Goal: Task Accomplishment & Management: Complete application form

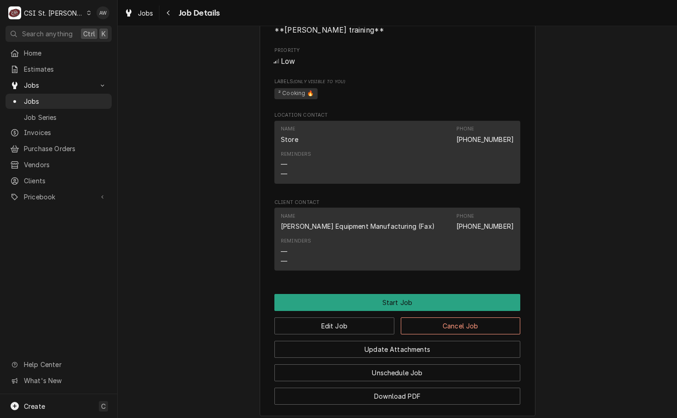
scroll to position [1026, 0]
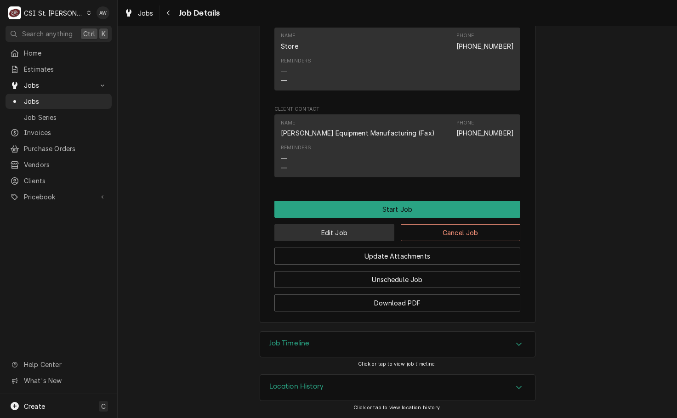
click at [341, 237] on button "Edit Job" at bounding box center [334, 232] width 120 height 17
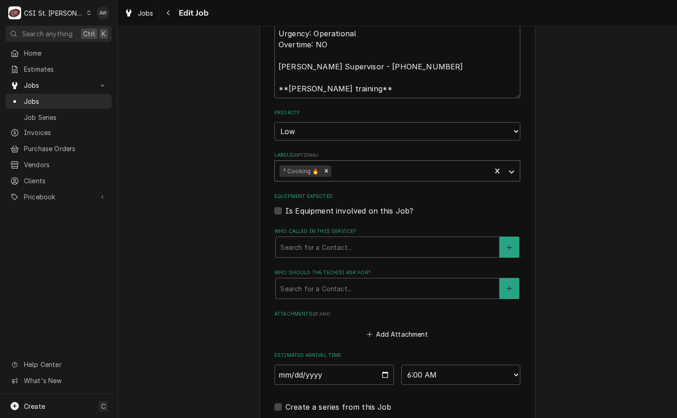
scroll to position [1054, 0]
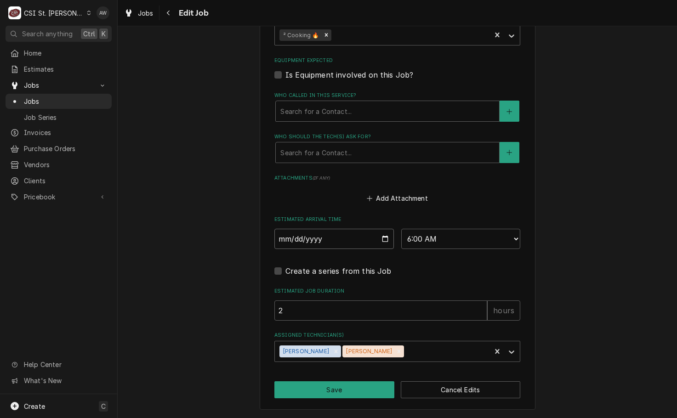
click at [379, 237] on input "[DATE]" at bounding box center [333, 239] width 119 height 20
type textarea "x"
type input "2025-10-13"
click at [331, 388] on button "Save" at bounding box center [334, 389] width 120 height 17
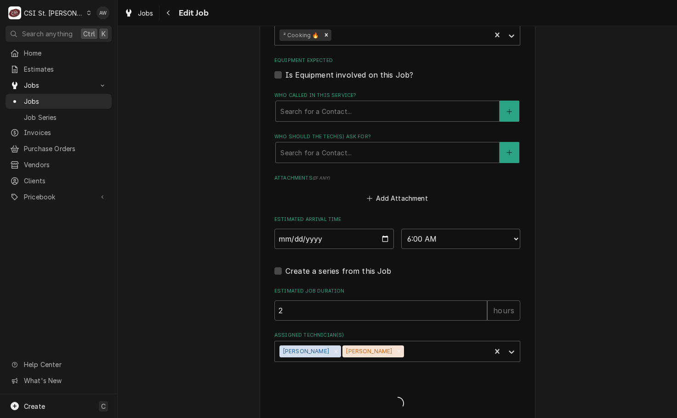
type textarea "x"
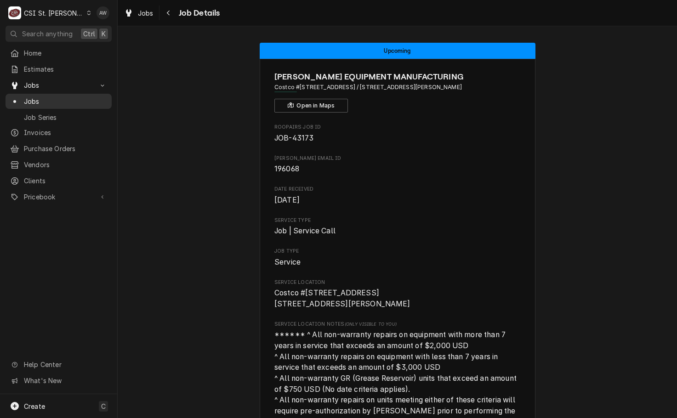
click at [41, 101] on span "Jobs" at bounding box center [65, 101] width 83 height 10
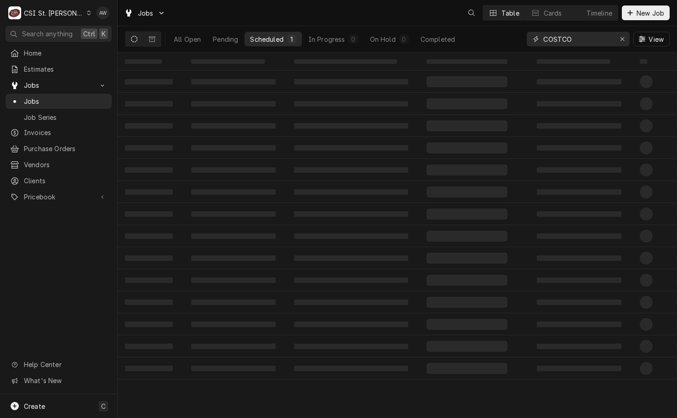
drag, startPoint x: 579, startPoint y: 39, endPoint x: 516, endPoint y: 40, distance: 62.9
click at [516, 40] on div "All Open Pending Scheduled 1 In Progress 0 On Hold 0 Completed COSTCO View" at bounding box center [397, 39] width 544 height 26
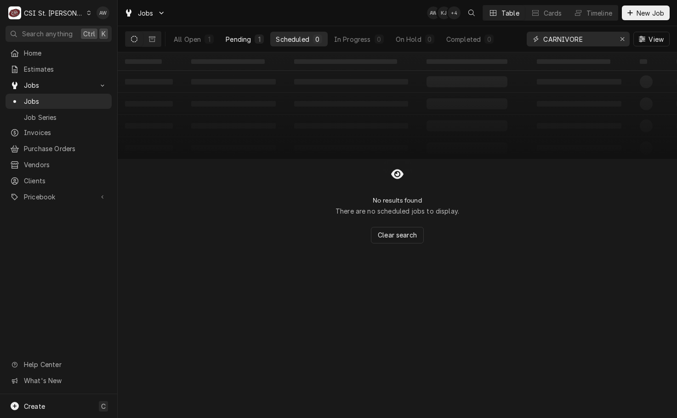
type input "CARNIVORE"
click at [261, 39] on div "1" at bounding box center [259, 39] width 6 height 10
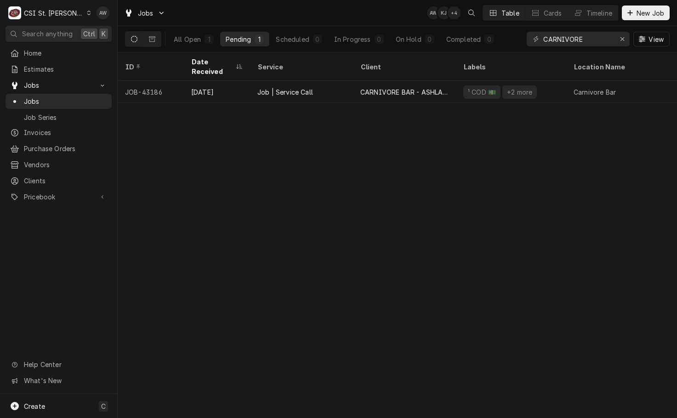
click at [295, 87] on div "Job | Service Call" at bounding box center [285, 92] width 56 height 10
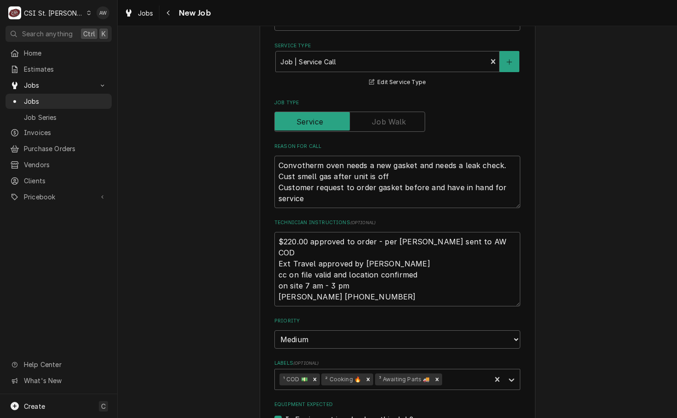
scroll to position [459, 0]
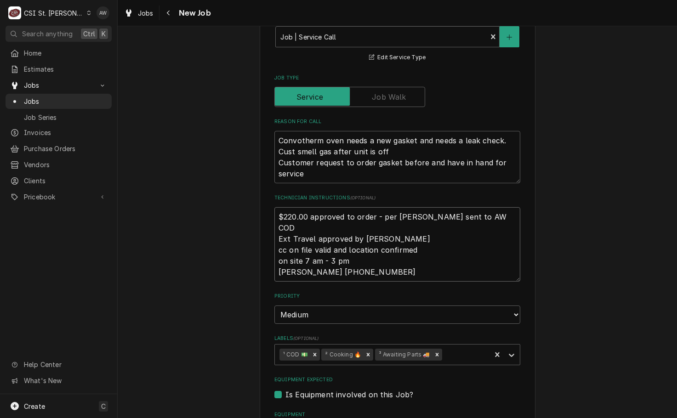
click at [277, 217] on textarea "$220.00 approved to order - per [PERSON_NAME] sent to AW COD Ext Travel approve…" at bounding box center [397, 244] width 246 height 74
click at [275, 216] on textarea "$220.00 approved to order - per [PERSON_NAME] sent to AW COD Ext Travel approve…" at bounding box center [397, 244] width 246 height 74
paste textarea "Part# 7056344"
type textarea "x"
type textarea "Part# 7056344$220.00 approved to order - per Phillip sent to AW COD Ext Travel …"
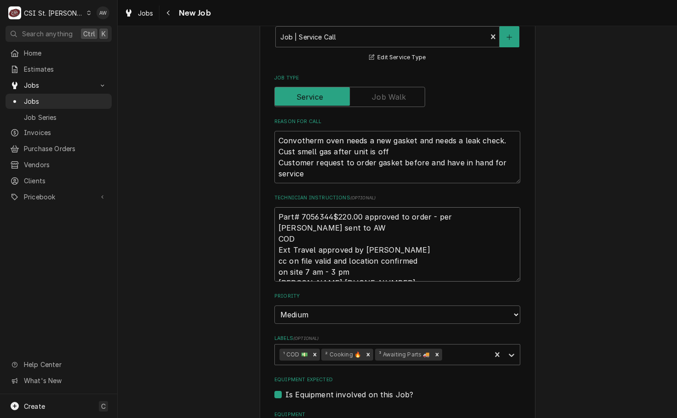
type textarea "x"
type textarea "Part# 7056344 $220.00 approved to order - per Phillip sent to AW COD Ext Travel…"
type textarea "x"
type textarea "Part# 7056344 -$220.00 approved to order - per Phillip sent to AW COD Ext Trave…"
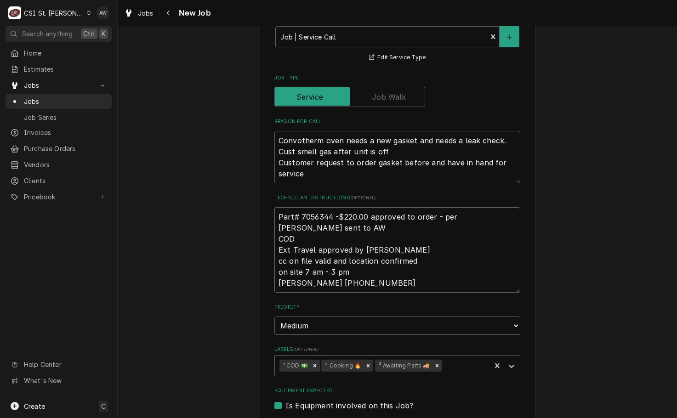
type textarea "x"
type textarea "Part# 7056344 - $220.00 approved to order - per Phillip sent to AW COD Ext Trav…"
click at [299, 229] on textarea "Part# 7056344 - $220.00 approved to order - per Phillip sent to AW COD Ext Trav…" at bounding box center [397, 249] width 246 height 85
type textarea "x"
type textarea "Part# 7056344 - $220.00 approved to order - per Phillip sent to AW COD Ext Trav…"
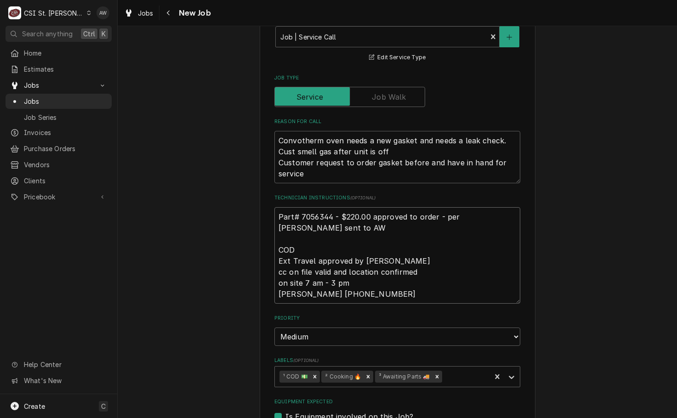
type textarea "x"
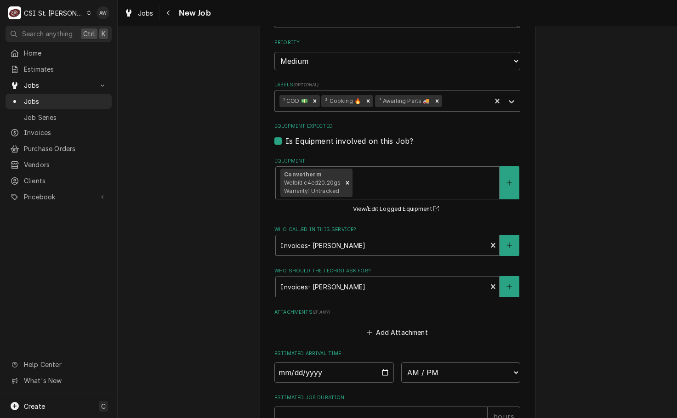
scroll to position [888, 0]
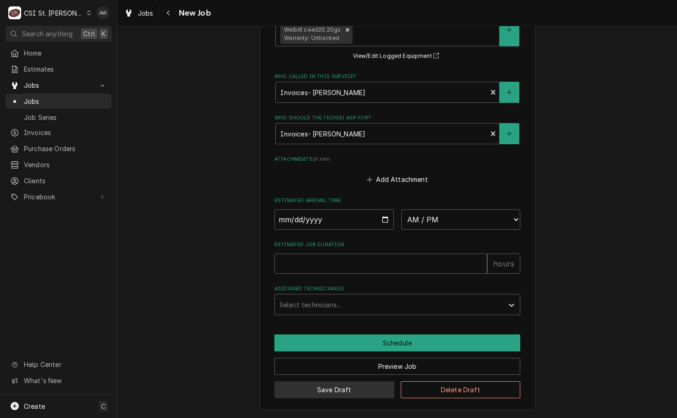
type textarea "Part# 7056344 - $220.00 approved to order - per Phillip sent to AW COD Ext Trav…"
click at [333, 387] on button "Save Draft" at bounding box center [334, 389] width 120 height 17
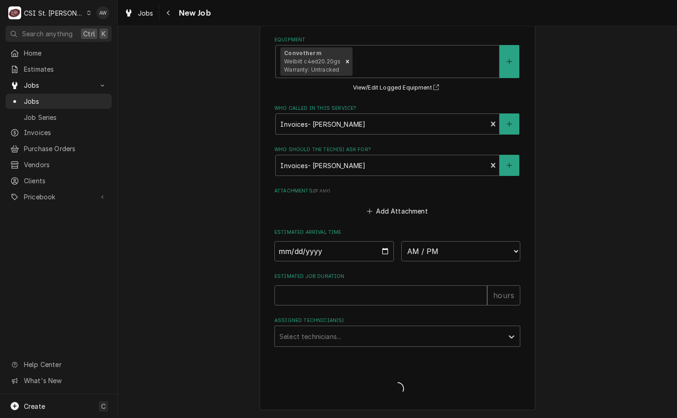
scroll to position [856, 0]
type textarea "x"
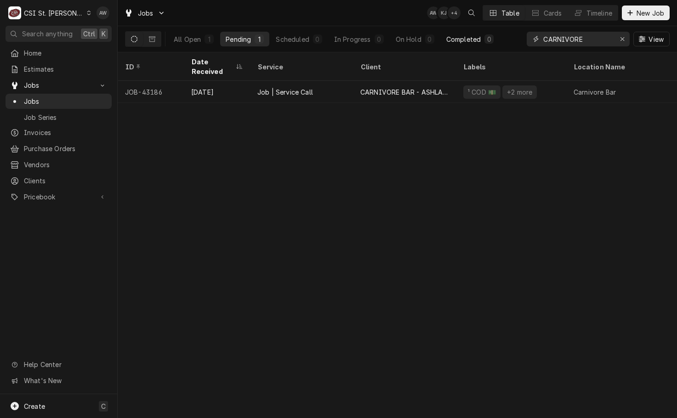
drag, startPoint x: 569, startPoint y: 38, endPoint x: 486, endPoint y: 36, distance: 82.2
click at [486, 36] on div "All Open 1 Pending 1 Scheduled 0 In Progress 0 On Hold 0 Completed 0 CARNIVORE …" at bounding box center [397, 39] width 544 height 26
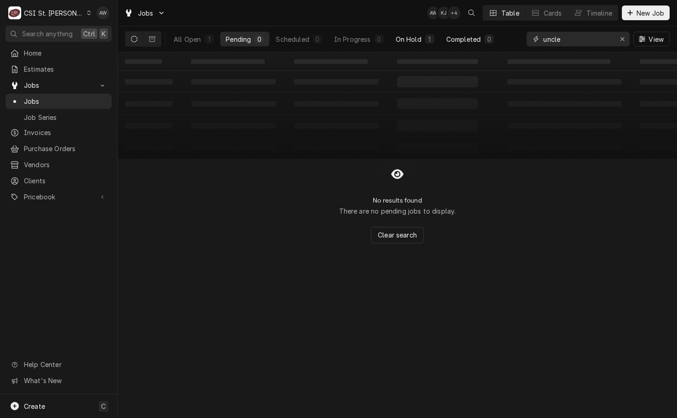
type input "uncle"
click at [409, 43] on div "On Hold" at bounding box center [408, 39] width 26 height 10
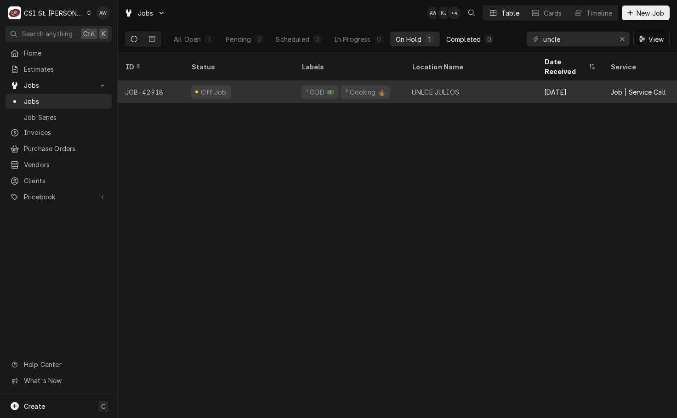
click at [427, 88] on div "UNLCE JULIOS" at bounding box center [470, 92] width 132 height 22
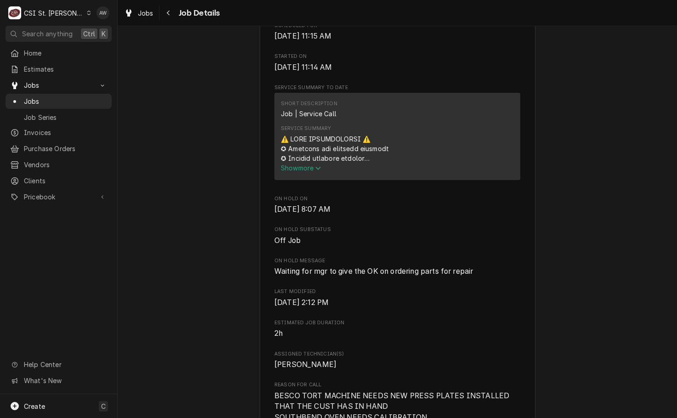
scroll to position [322, 0]
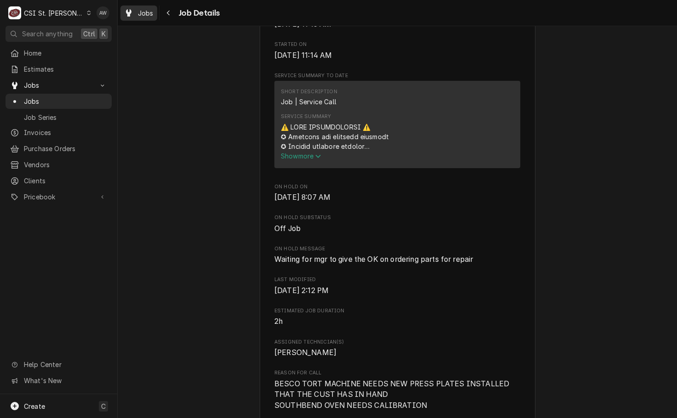
click at [143, 12] on span "Jobs" at bounding box center [146, 13] width 16 height 10
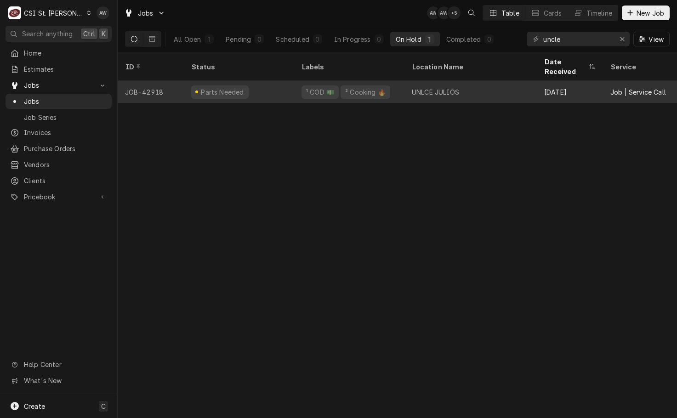
click at [464, 81] on div "UNLCE JULIOS" at bounding box center [470, 92] width 132 height 22
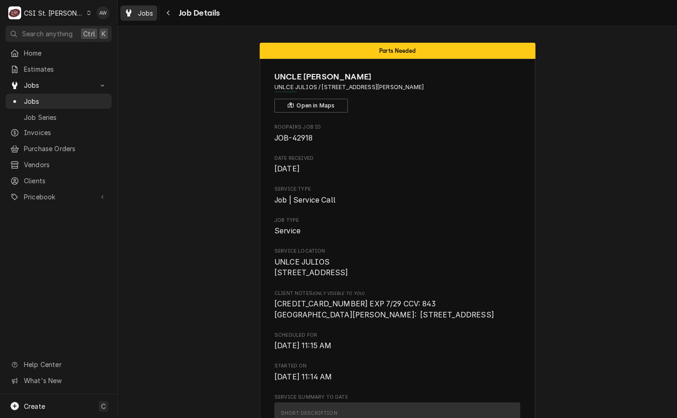
click at [141, 11] on span "Jobs" at bounding box center [146, 13] width 16 height 10
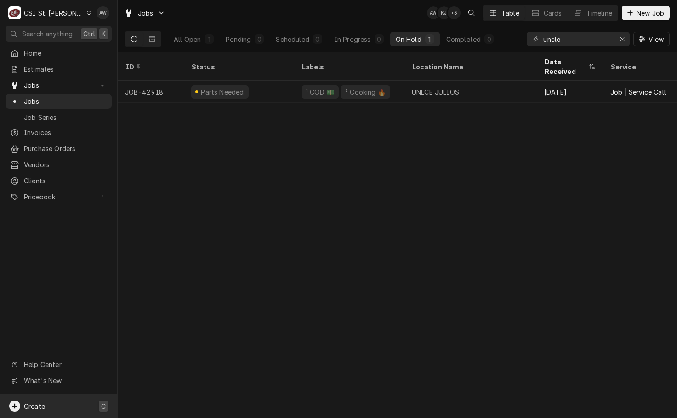
click at [90, 395] on div "Create C" at bounding box center [58, 406] width 117 height 24
click at [141, 371] on div "Purchase Order" at bounding box center [172, 374] width 62 height 10
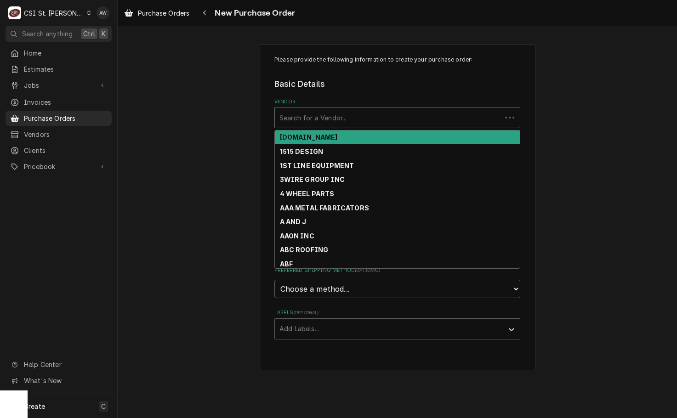
click at [395, 115] on div "Vendor" at bounding box center [387, 117] width 217 height 17
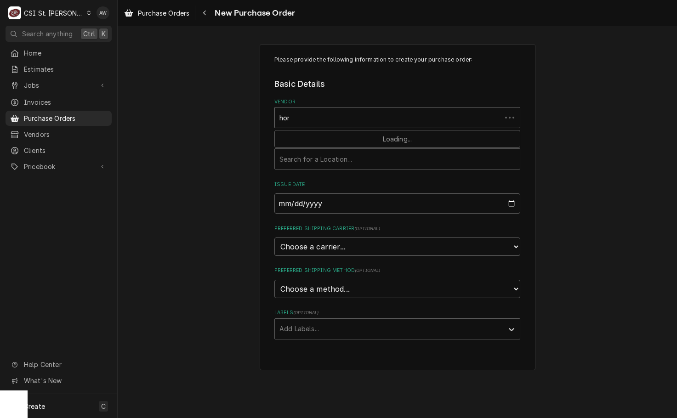
type input "home"
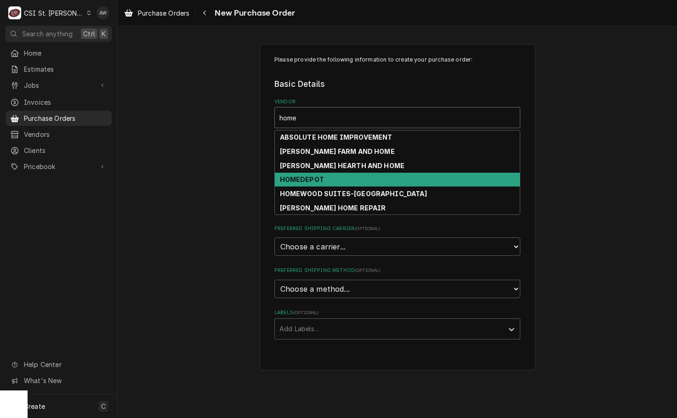
click at [338, 174] on div "HOMEDEPOT" at bounding box center [397, 180] width 245 height 14
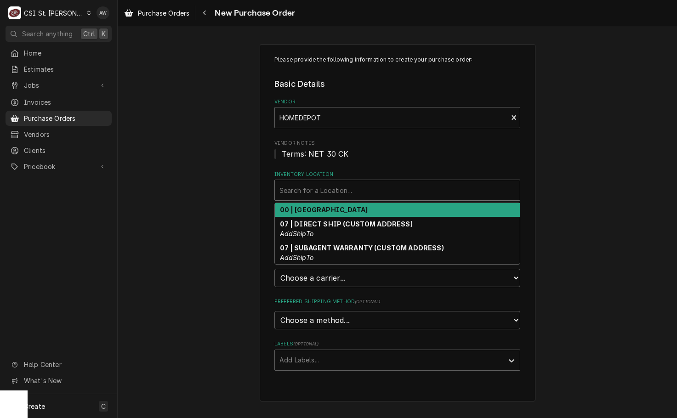
click at [326, 192] on div "Inventory Location" at bounding box center [397, 190] width 236 height 17
click at [327, 211] on strong "00 | [GEOGRAPHIC_DATA]" at bounding box center [324, 210] width 88 height 8
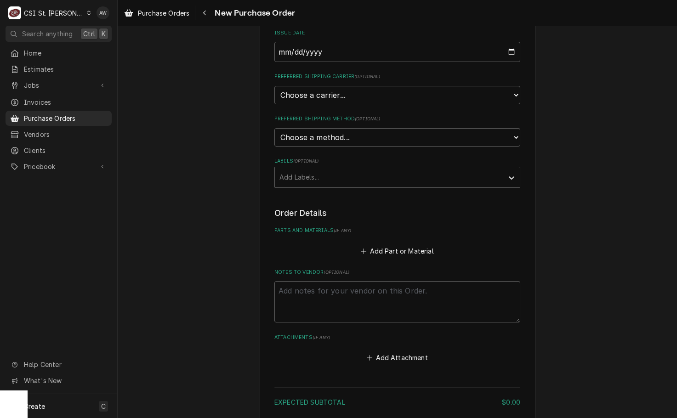
scroll to position [184, 0]
click at [320, 174] on div "Labels" at bounding box center [388, 176] width 219 height 17
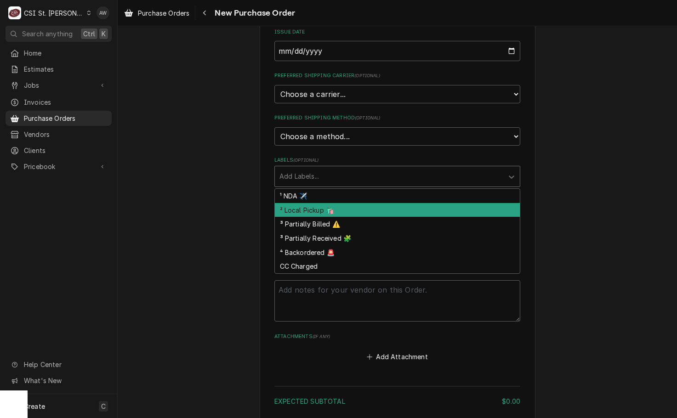
click at [319, 206] on div "² Local Pickup 🛍️" at bounding box center [397, 210] width 245 height 14
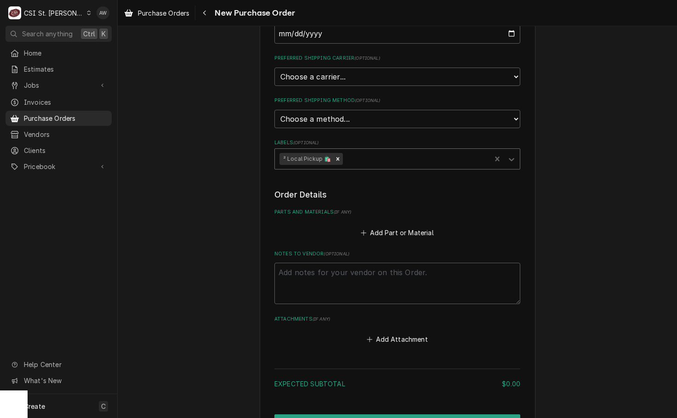
scroll to position [230, 0]
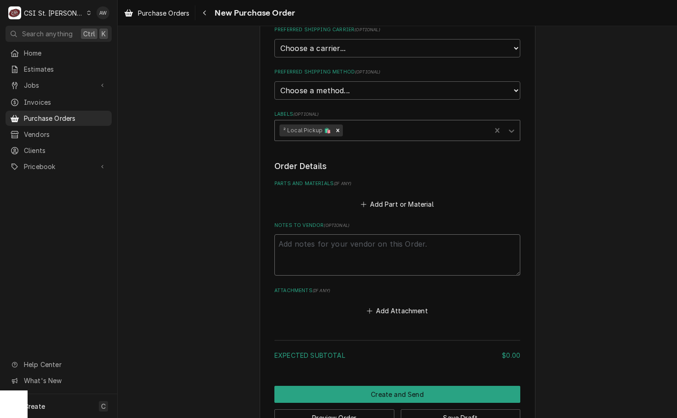
click at [341, 244] on textarea "Notes to Vendor ( optional )" at bounding box center [397, 254] width 246 height 41
type textarea "x"
type textarea "S"
type textarea "x"
type textarea "ST"
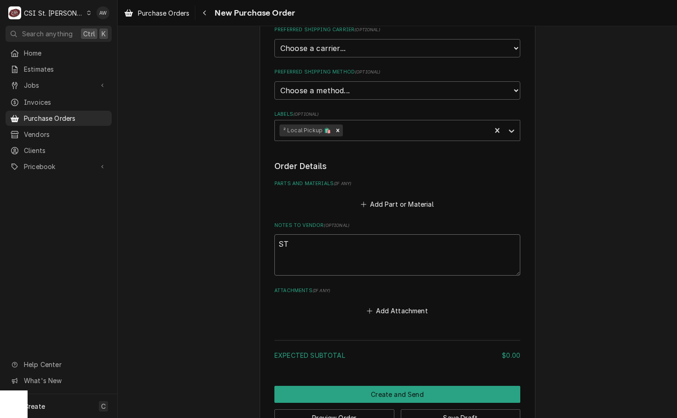
type textarea "x"
type textarea "STE"
type textarea "x"
type textarea "STEV"
type textarea "x"
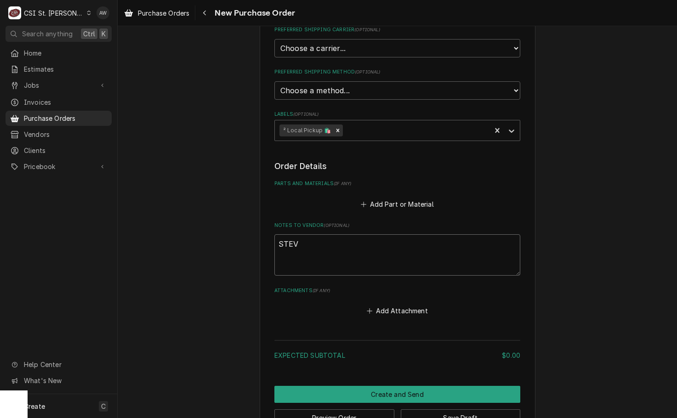
type textarea "STEVE"
type textarea "x"
type textarea "STEVE"
type textarea "x"
type textarea "STEVE H"
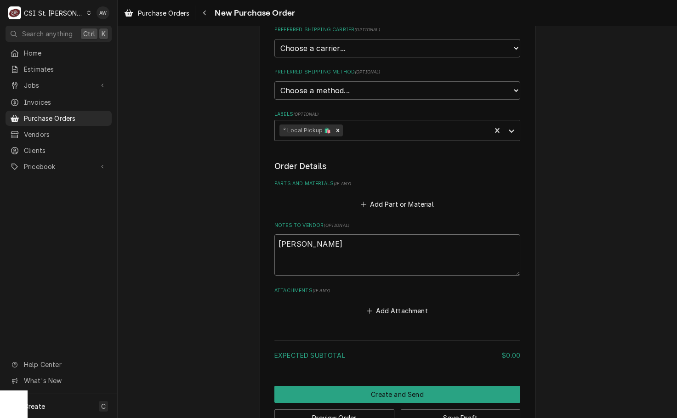
type textarea "x"
type textarea "STEVE HE"
type textarea "x"
type textarea "STEVE HEP"
type textarea "x"
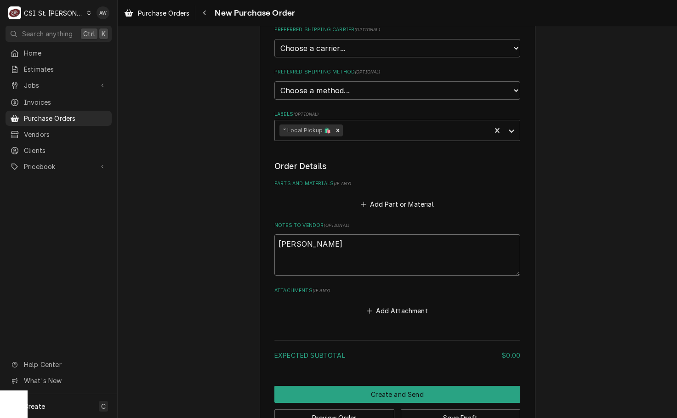
type textarea "STEVE HEPP"
type textarea "x"
type textarea "STEVE HEPPE"
type textarea "x"
type textarea "STEVE HEPPER"
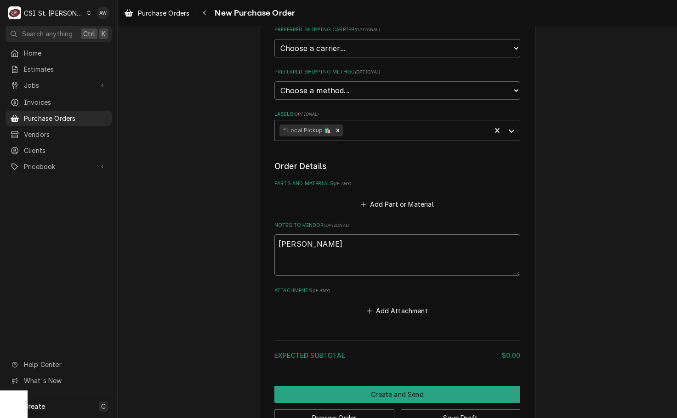
type textarea "x"
type textarea "STEVE HEPPERM"
type textarea "x"
type textarea "STEVE HEPPERMA"
type textarea "x"
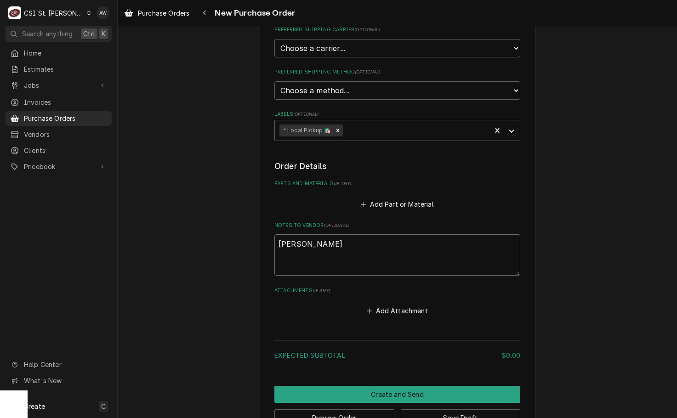
type textarea "STEVE HEPPERMAN"
type textarea "x"
type textarea "STEVE HEPPERMANN"
click at [366, 202] on button "Add Part or Material" at bounding box center [397, 204] width 76 height 13
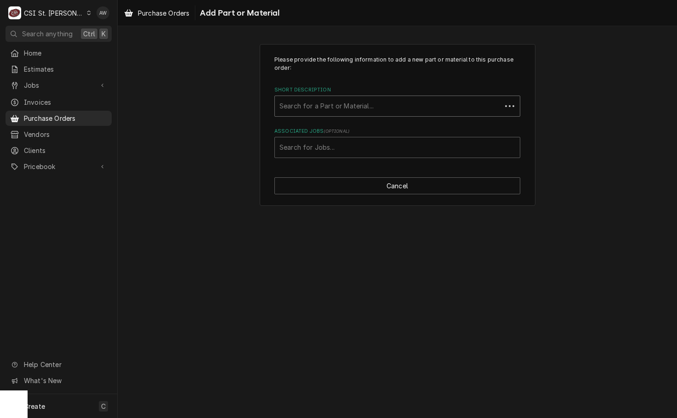
click at [350, 99] on div "Short Description" at bounding box center [387, 106] width 217 height 17
type input "MISC."
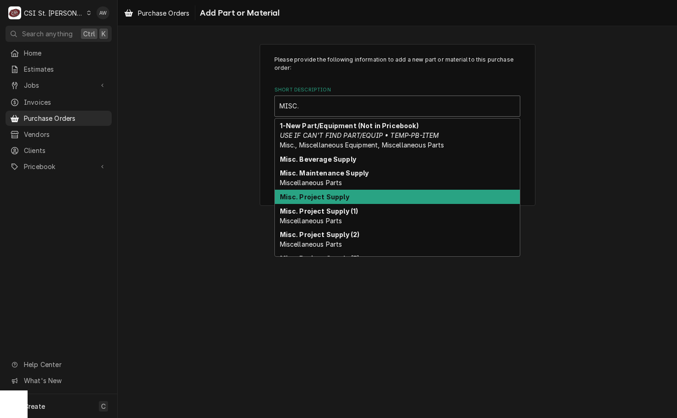
click at [323, 192] on div "Misc. Project Supply" at bounding box center [397, 197] width 245 height 14
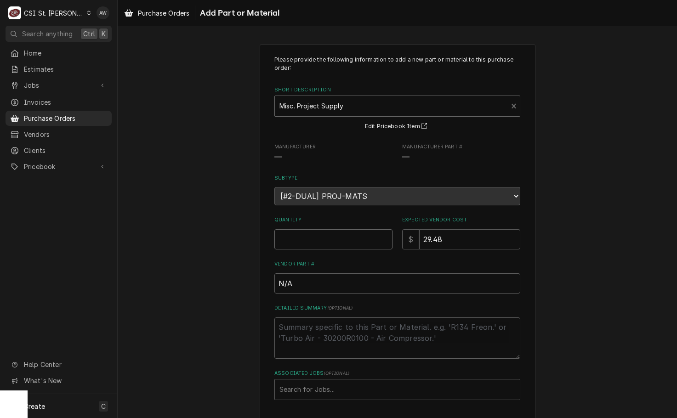
click at [338, 245] on input "Quantity" at bounding box center [333, 239] width 118 height 20
type textarea "x"
type input "1"
type textarea "x"
type input "0"
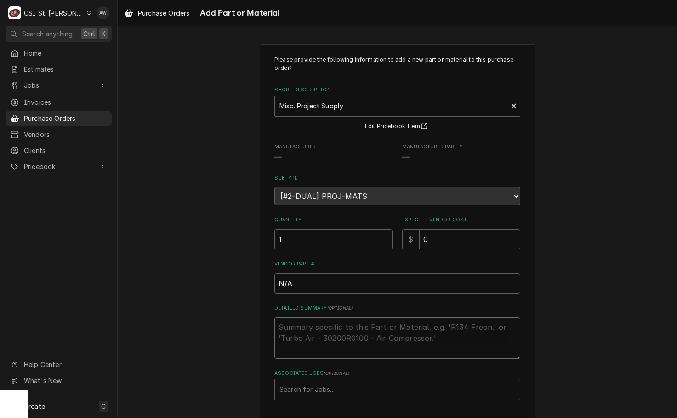
click at [328, 339] on textarea "Detailed Summary ( optional )" at bounding box center [397, 337] width 246 height 41
type textarea "x"
type textarea "E"
type textarea "x"
type textarea "EL"
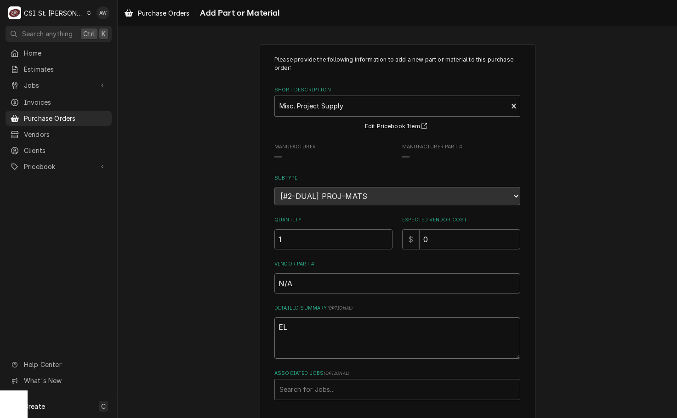
type textarea "x"
type textarea "ELE"
type textarea "x"
type textarea "ELEC"
type textarea "x"
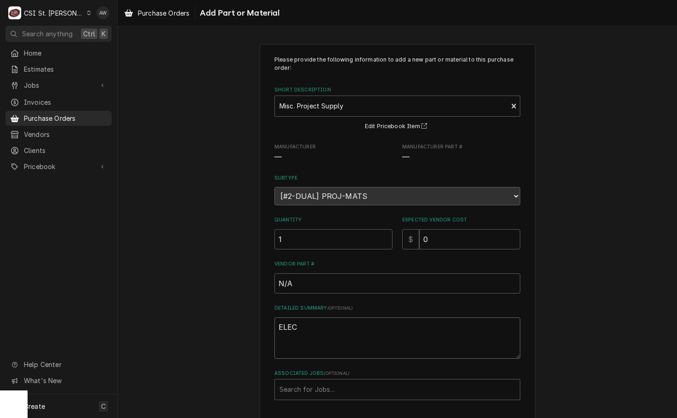
type textarea "ELECT"
type textarea "x"
type textarea "ELECTR"
type textarea "x"
type textarea "ELECTRI"
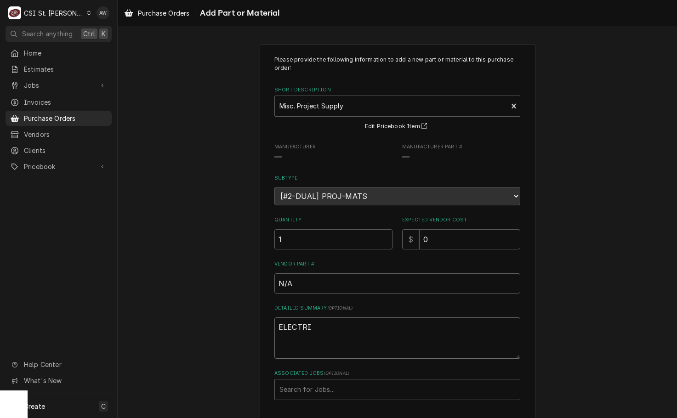
type textarea "x"
type textarea "ELECTRIC"
type textarea "x"
type textarea "ELECTRICA"
type textarea "x"
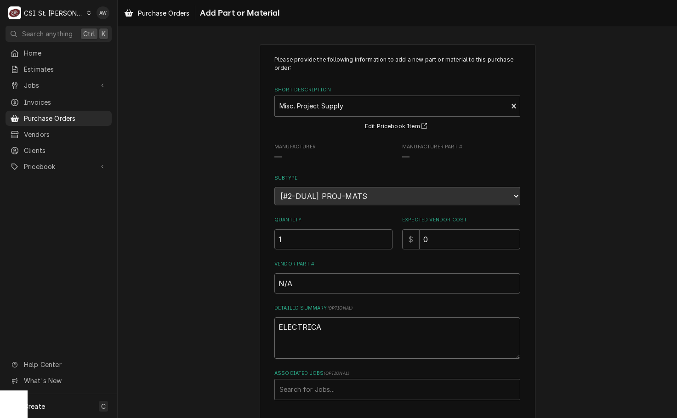
type textarea "ELECTRICAL"
type textarea "x"
type textarea "ELECTRICAL"
type textarea "x"
type textarea "ELECTRICAL A"
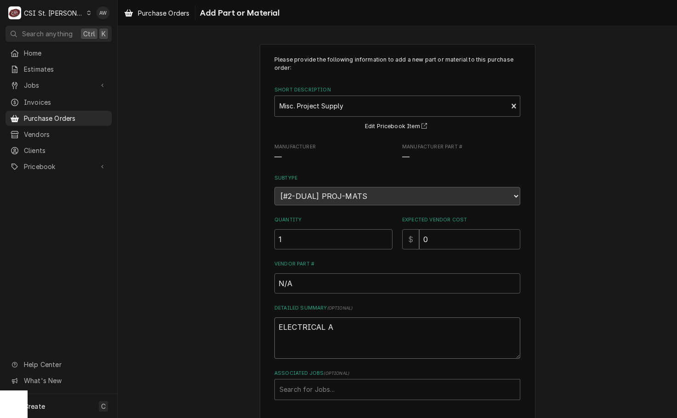
type textarea "x"
type textarea "ELECTRICAL AN"
type textarea "x"
type textarea "ELECTRICAL AND"
type textarea "x"
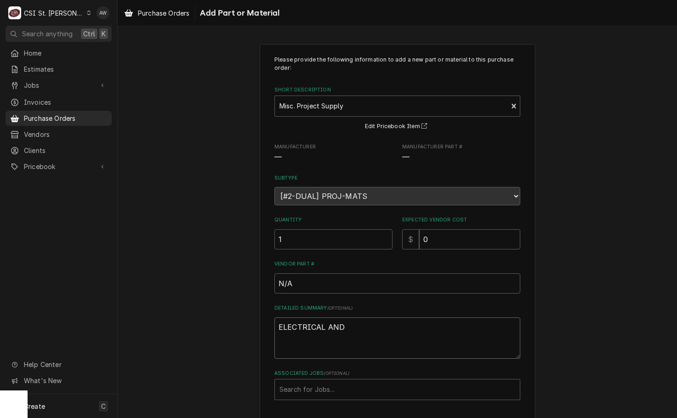
type textarea "ELECTRICAL AND"
type textarea "x"
type textarea "ELECTRICAL AND D"
type textarea "x"
type textarea "ELECTRICAL AND DR"
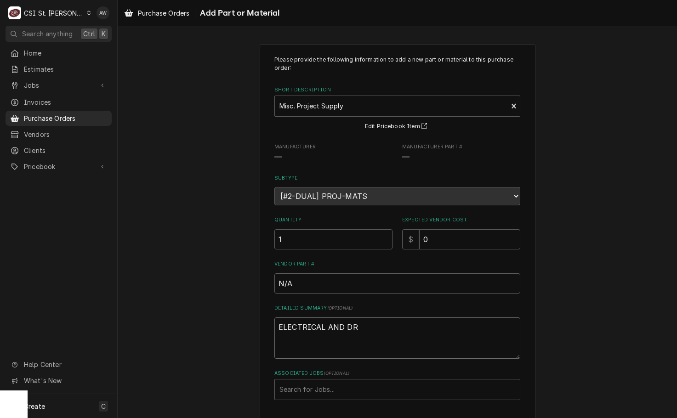
type textarea "x"
type textarea "ELECTRICAL AND DRA"
type textarea "x"
type textarea "ELECTRICAL AND DRAI"
type textarea "x"
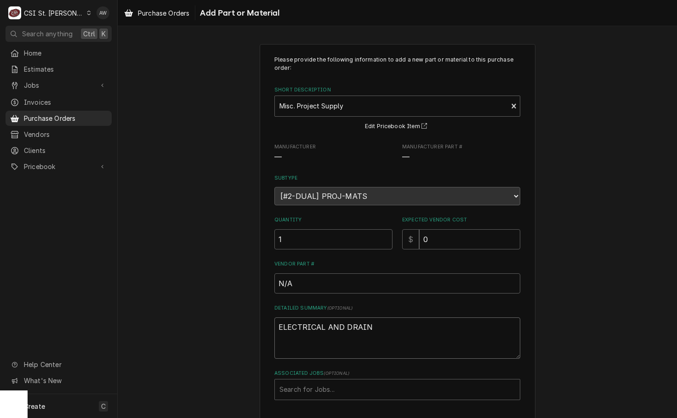
type textarea "ELECTRICAL AND DRAIN"
type input "43140"
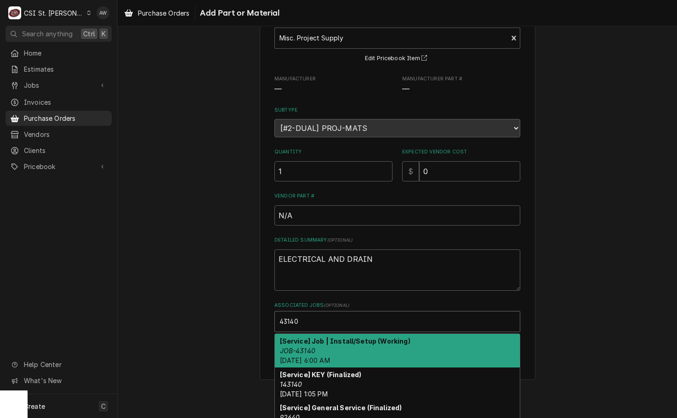
scroll to position [84, 0]
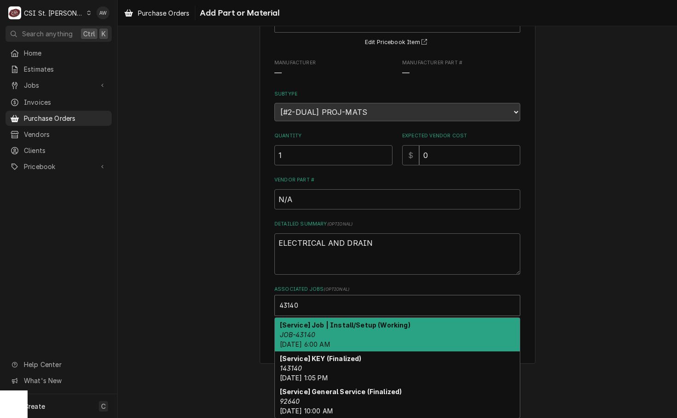
click at [397, 330] on div "[Service] Job | Install/Setup (Working) JOB-43140 Mon, Oct 13th, 2025 - 6:00 AM" at bounding box center [397, 335] width 245 height 34
type textarea "x"
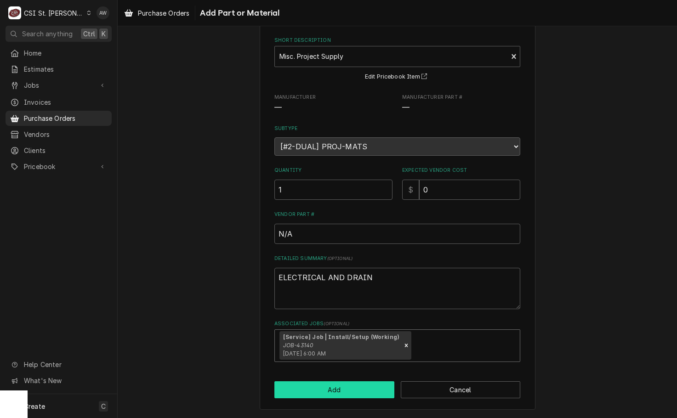
click at [337, 384] on button "Add" at bounding box center [334, 389] width 120 height 17
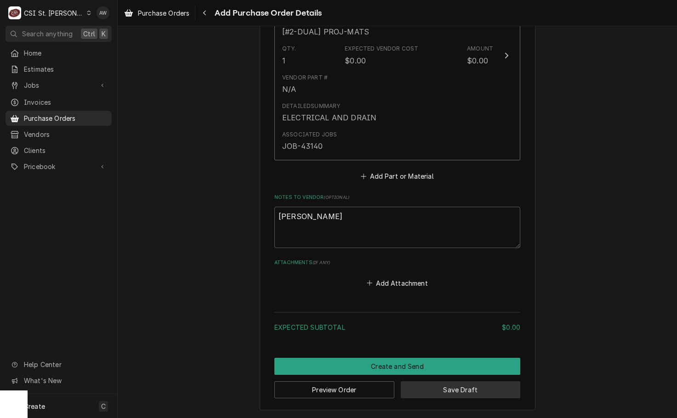
click at [405, 388] on button "Save Draft" at bounding box center [461, 389] width 120 height 17
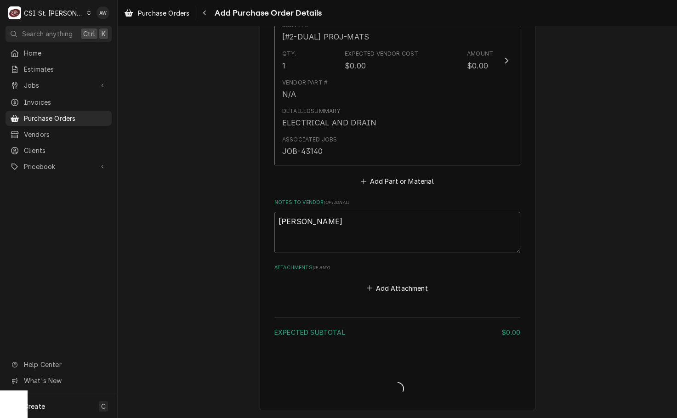
scroll to position [467, 0]
type textarea "x"
